Goal: Information Seeking & Learning: Understand process/instructions

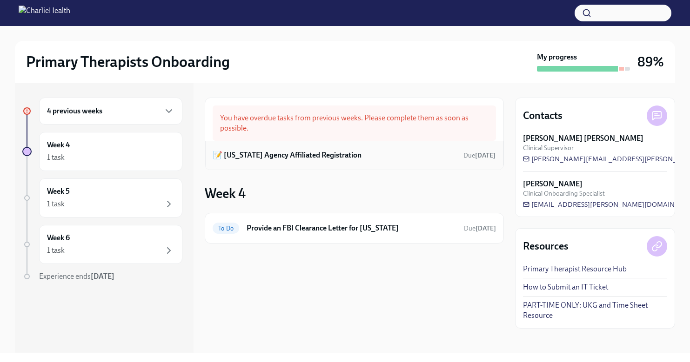
click at [321, 157] on h6 "📝 [US_STATE] Agency Affiliated Registration" at bounding box center [287, 155] width 148 height 10
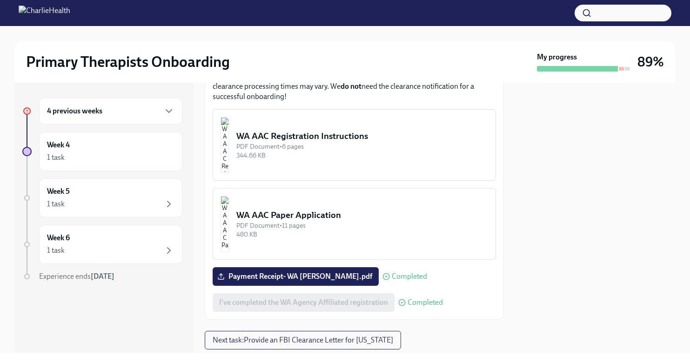
scroll to position [564, 0]
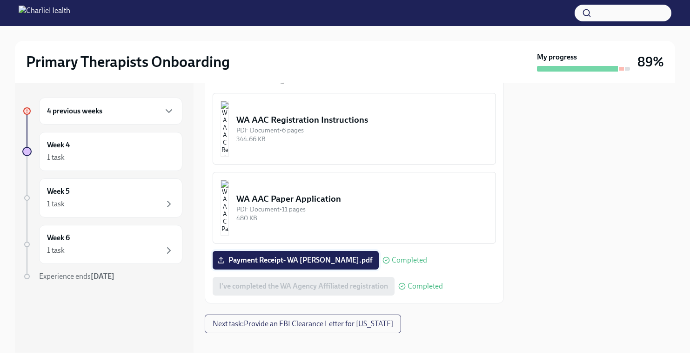
click at [286, 256] on span "Payment Receipt- WA [PERSON_NAME].pdf" at bounding box center [295, 260] width 153 height 9
click at [0, 0] on input "Payment Receipt- WA [PERSON_NAME].pdf" at bounding box center [0, 0] width 0 height 0
click at [79, 113] on h6 "4 previous weeks" at bounding box center [74, 111] width 55 height 10
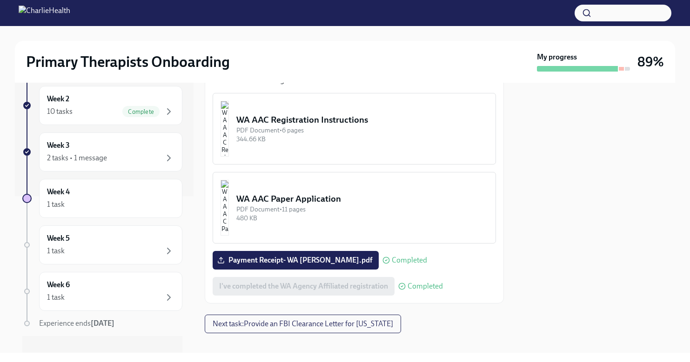
scroll to position [157, 0]
click at [88, 160] on div "2 tasks • 1 message" at bounding box center [77, 158] width 60 height 10
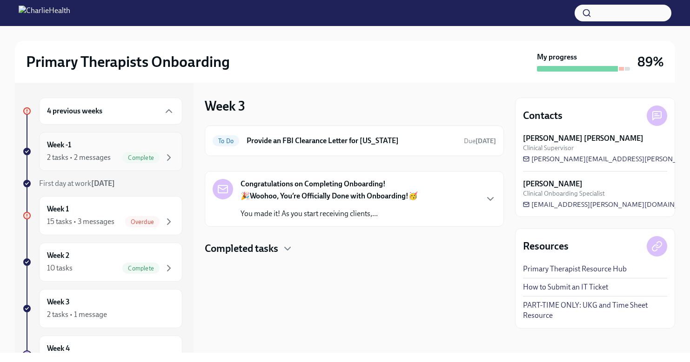
scroll to position [77, 0]
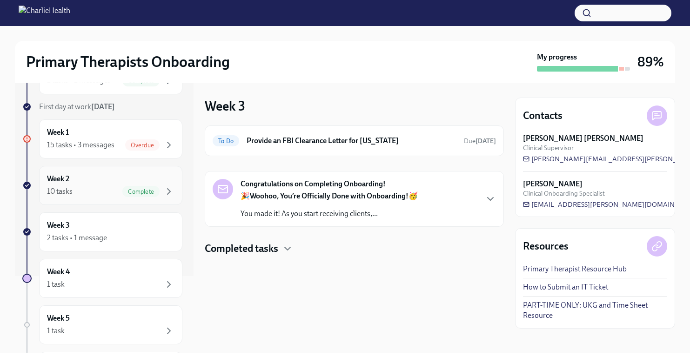
click at [86, 172] on div "Week 2 10 tasks Complete" at bounding box center [110, 185] width 143 height 39
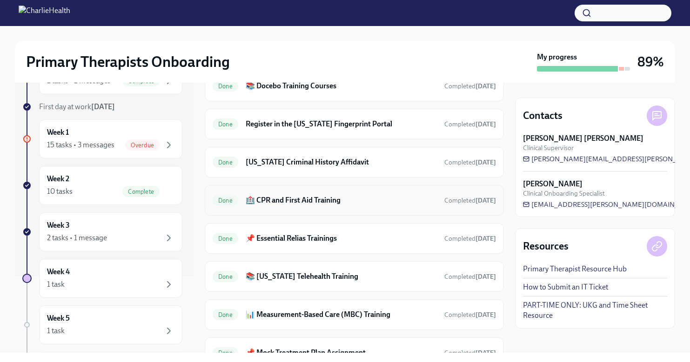
scroll to position [247, 0]
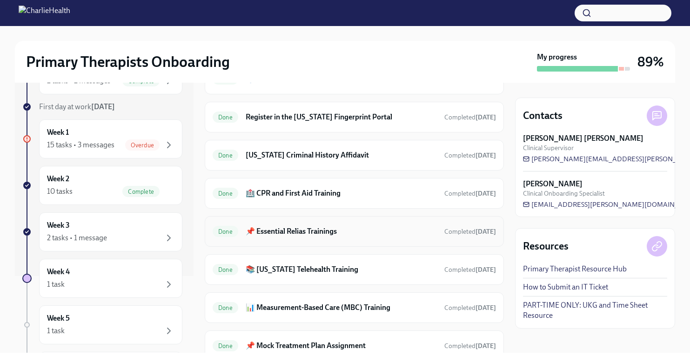
click at [321, 237] on div "Done 📌 Essential Relias Trainings Completed [DATE]" at bounding box center [354, 231] width 283 height 15
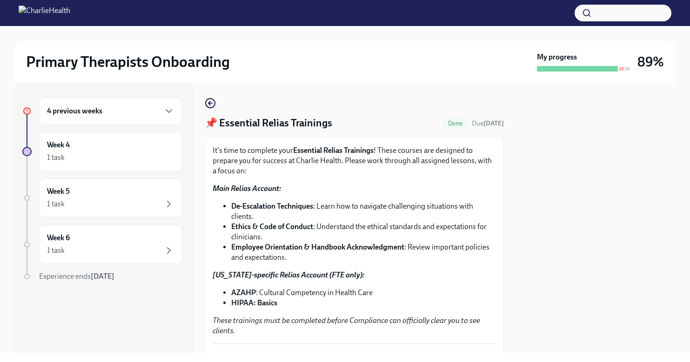
drag, startPoint x: 344, startPoint y: 168, endPoint x: 313, endPoint y: 172, distance: 30.9
click at [344, 168] on p "It's time to complete your Essential Relias Trainings ! These courses are desig…" at bounding box center [354, 161] width 283 height 31
click at [338, 153] on strong "Essential Relias Trainings" at bounding box center [333, 150] width 80 height 9
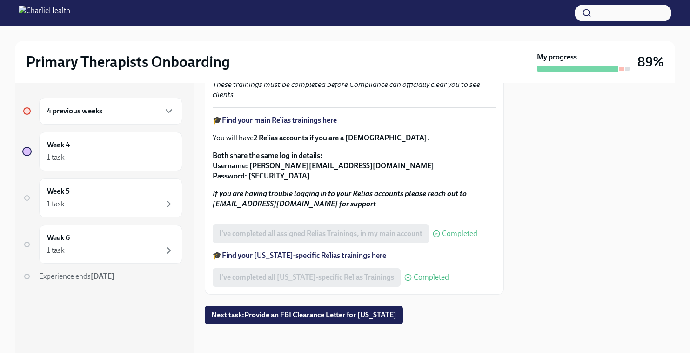
scroll to position [236, 0]
click at [344, 157] on p "Both share the same log in details: Username: [PERSON_NAME][EMAIL_ADDRESS][DOMA…" at bounding box center [354, 166] width 283 height 31
click at [248, 119] on strong "Find your main Relias trainings here" at bounding box center [279, 120] width 115 height 9
click at [320, 120] on strong "Find your main Relias trainings here" at bounding box center [279, 120] width 115 height 9
click at [364, 257] on strong "Find your [US_STATE]-specific Relias trainings here" at bounding box center [304, 256] width 164 height 9
